Goal: Transaction & Acquisition: Purchase product/service

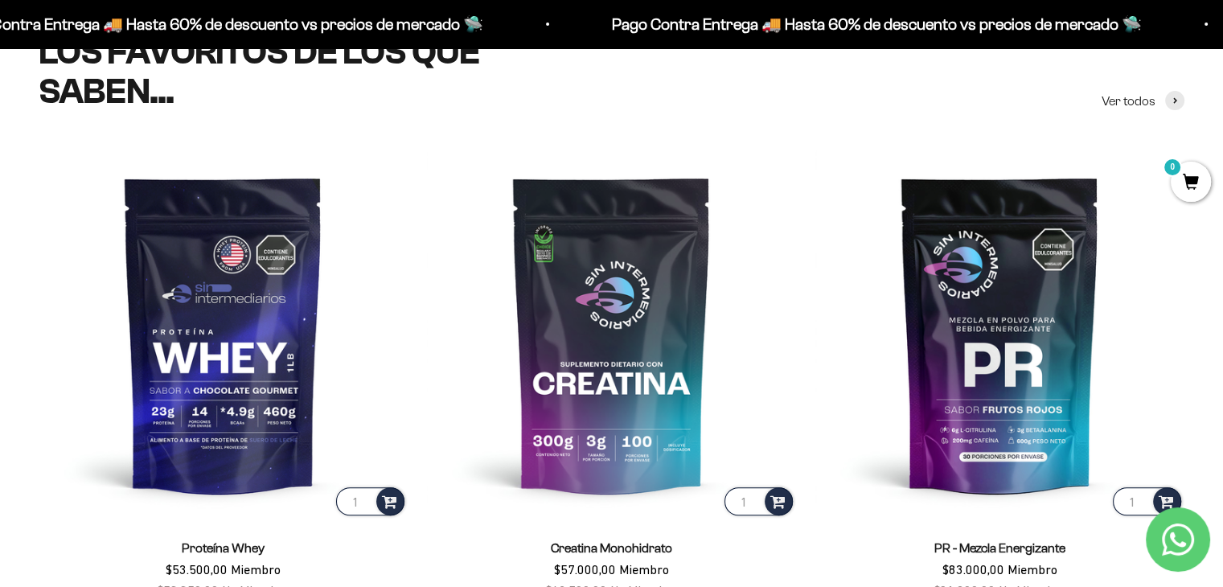
scroll to position [685, 0]
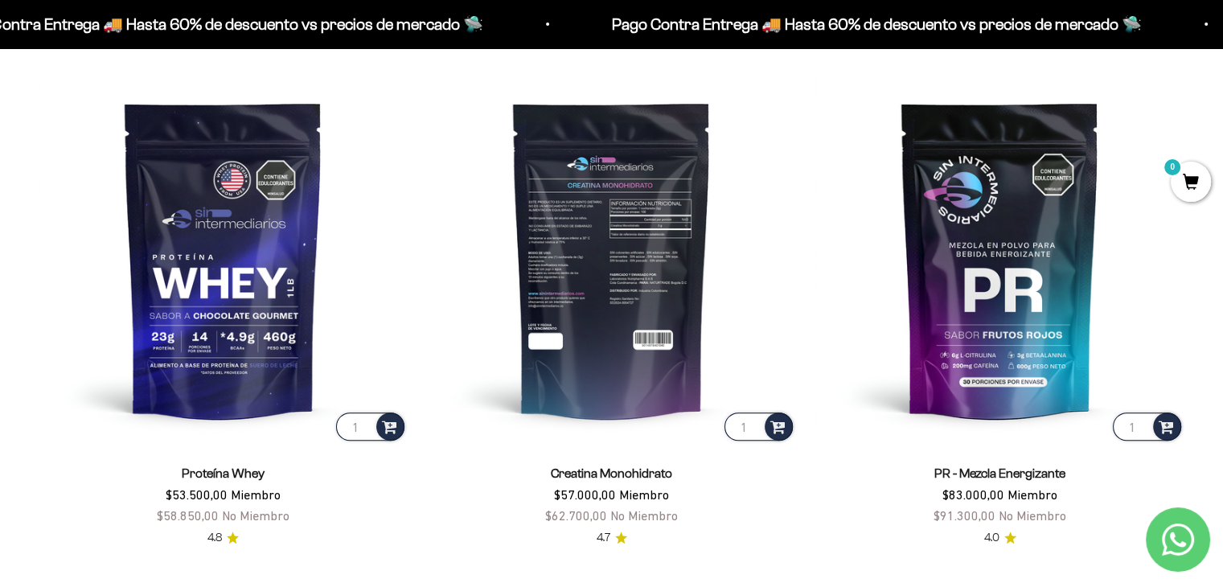
click at [597, 299] on img at bounding box center [611, 259] width 369 height 369
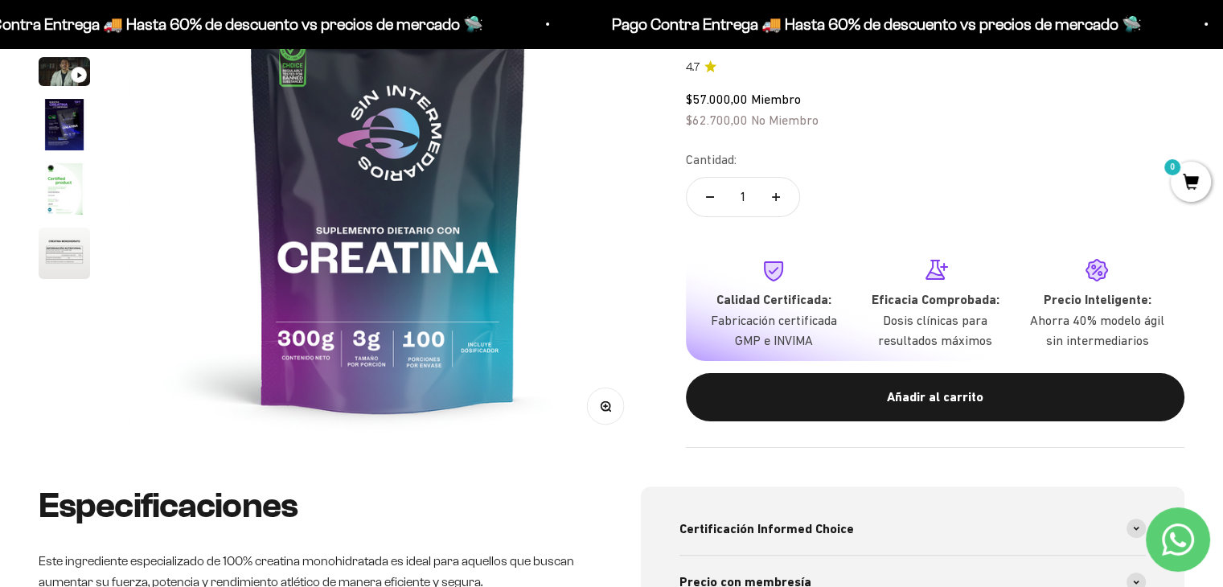
click at [370, 282] on img at bounding box center [388, 187] width 519 height 519
click at [80, 259] on img "Ir al artículo 6" at bounding box center [64, 253] width 51 height 51
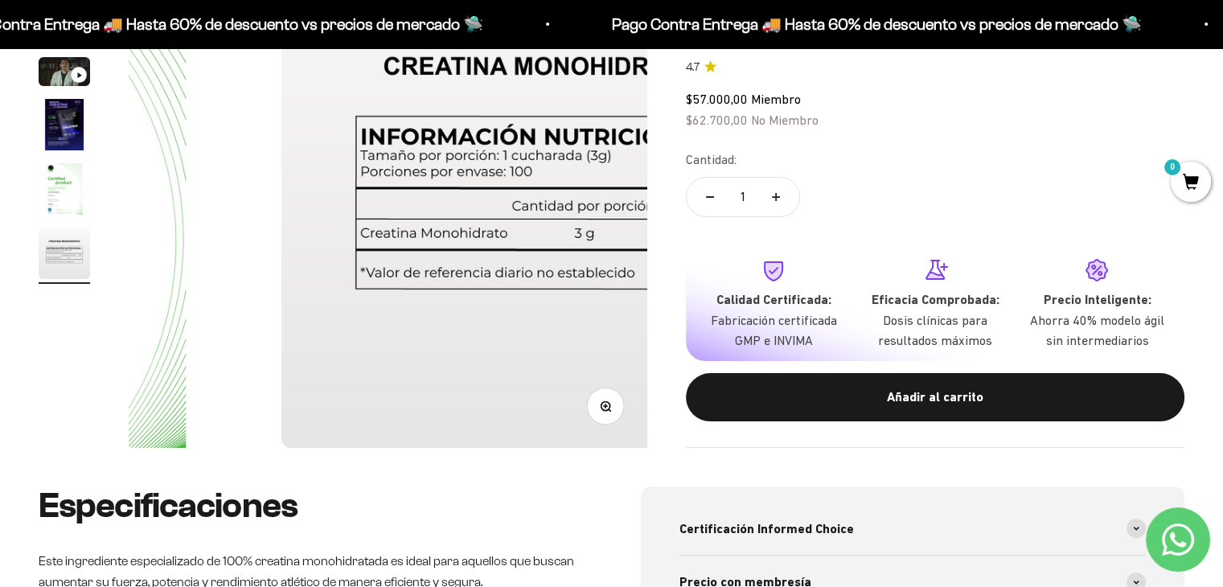
scroll to position [0, 2690]
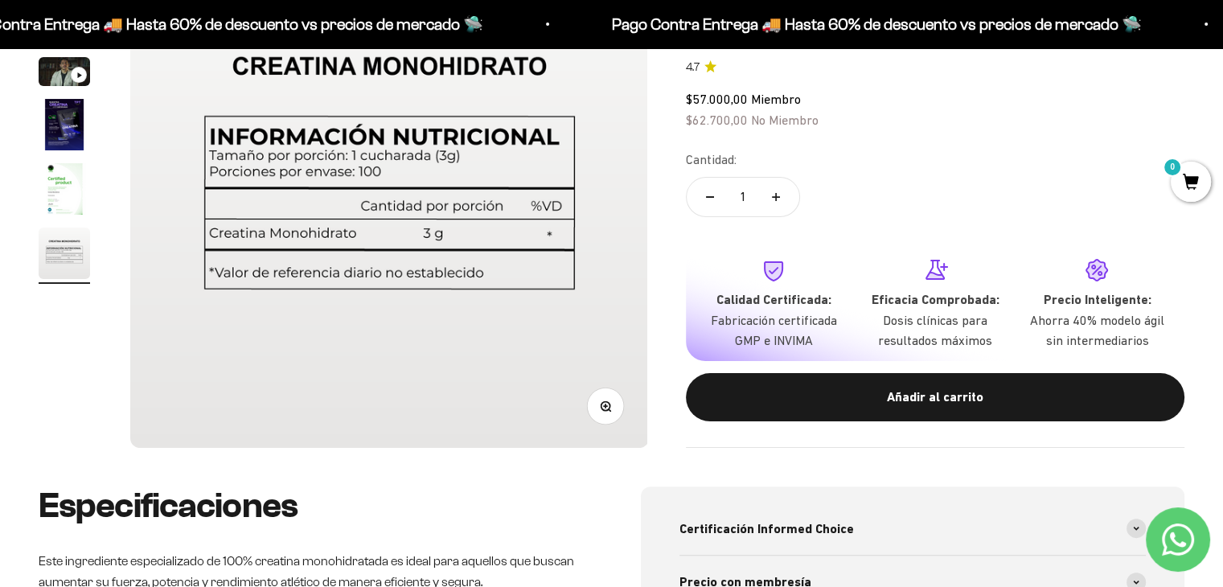
click at [57, 191] on img "Ir al artículo 5" at bounding box center [64, 188] width 51 height 51
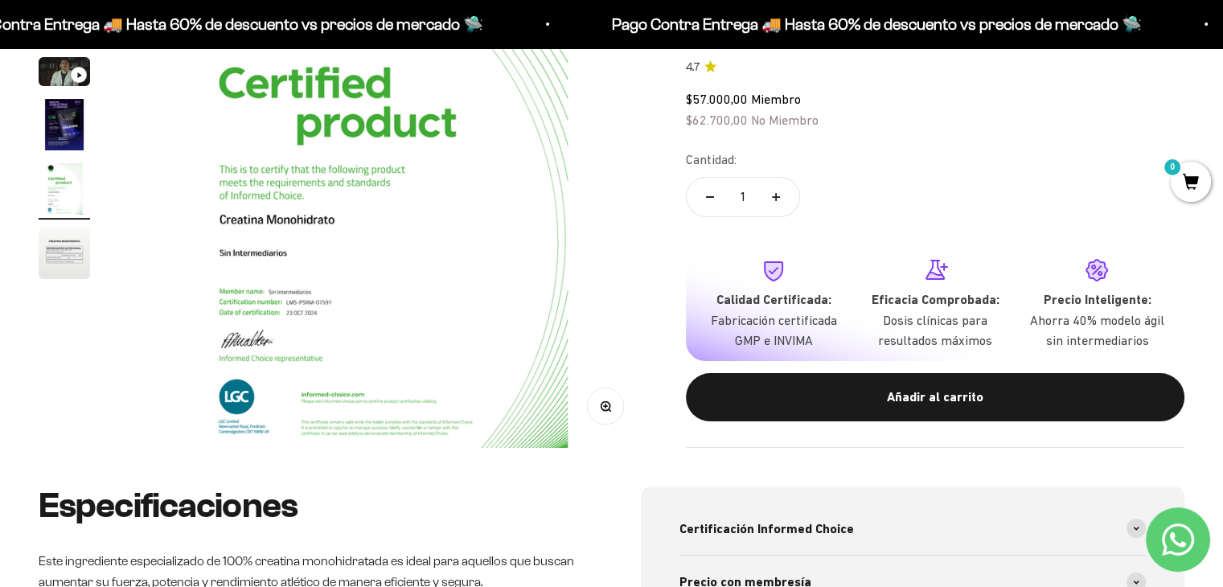
scroll to position [0, 2152]
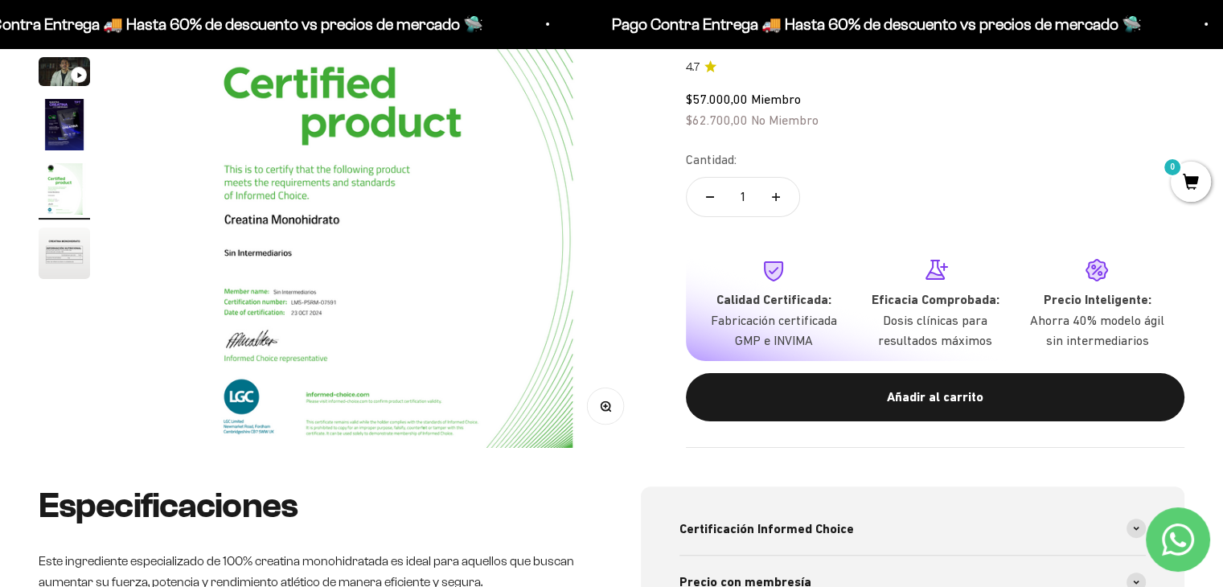
click at [64, 243] on img "Ir al artículo 6" at bounding box center [64, 253] width 51 height 51
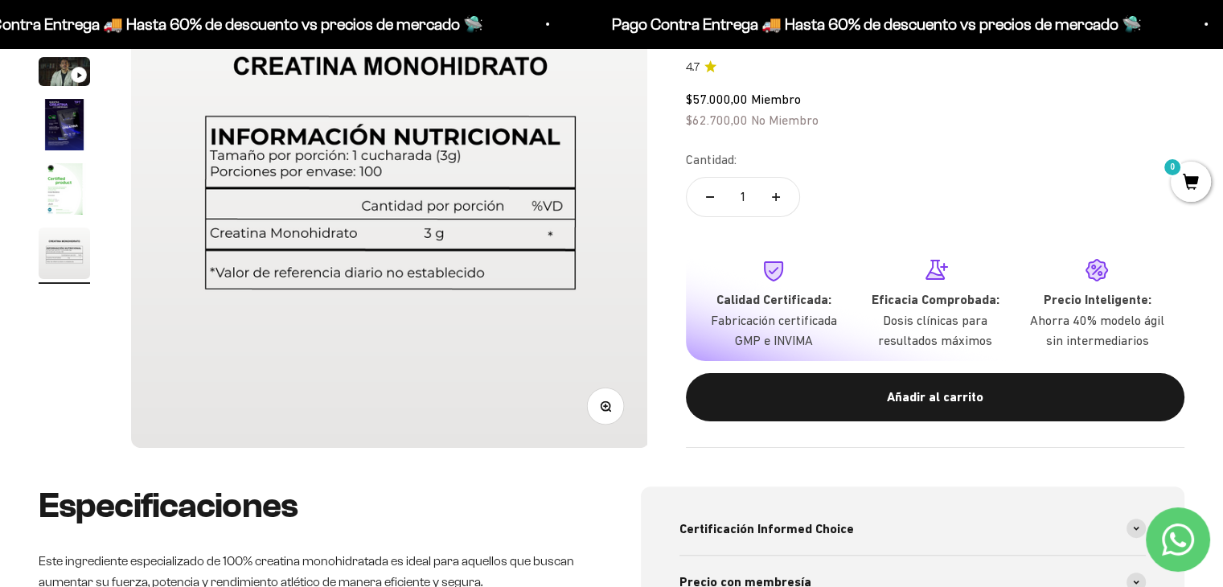
scroll to position [0, 2690]
